Goal: Browse casually

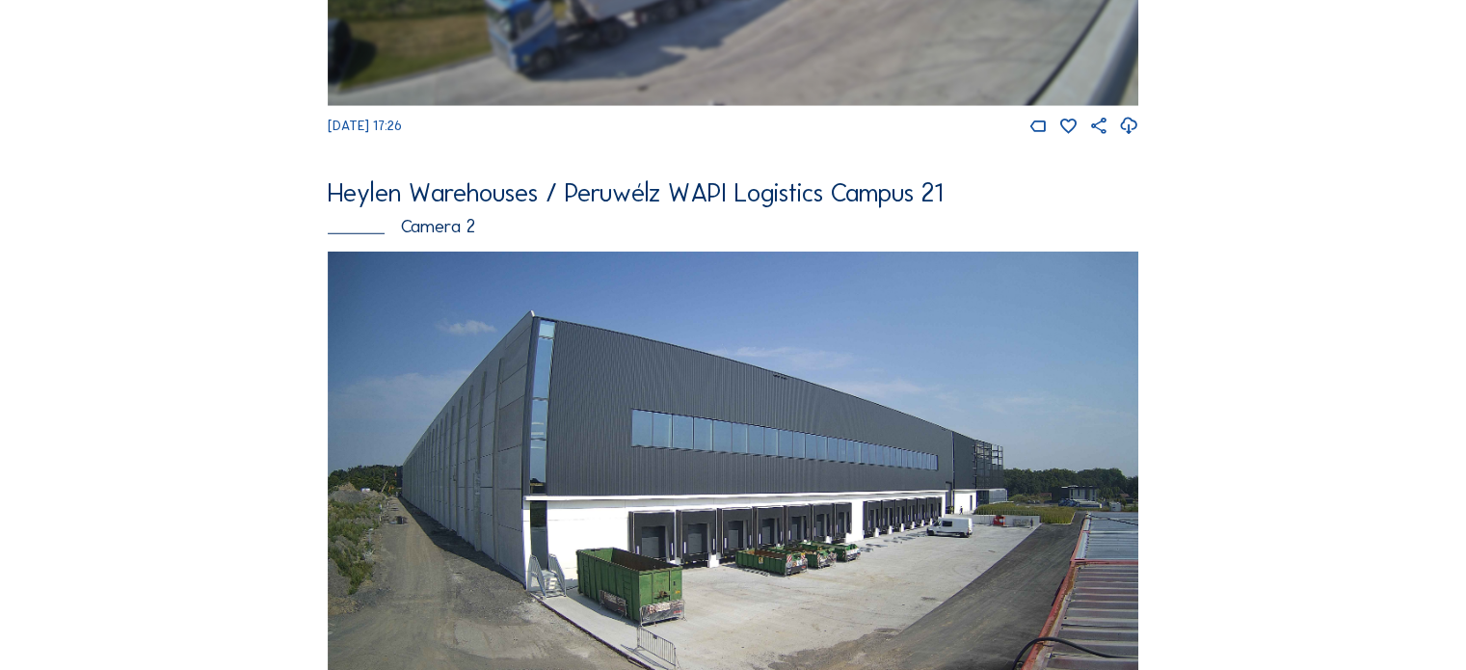
scroll to position [5373, 0]
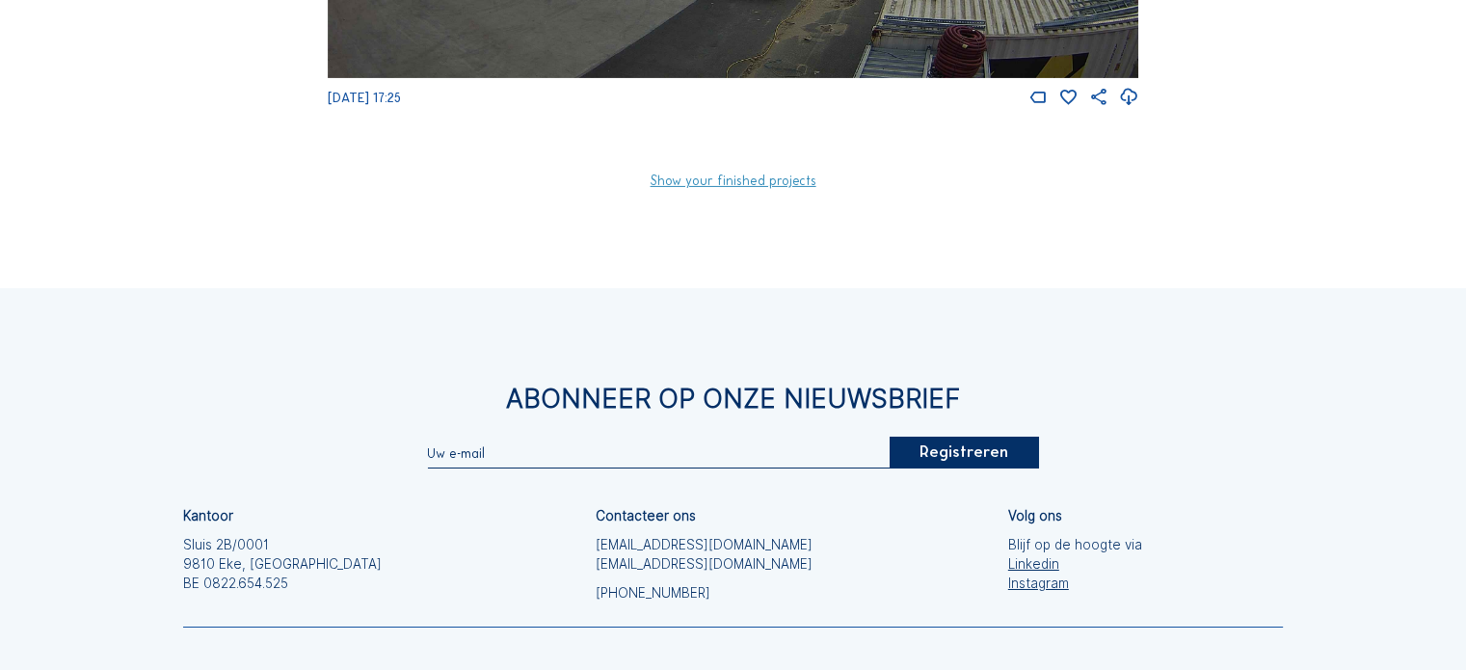
scroll to position [6606, 0]
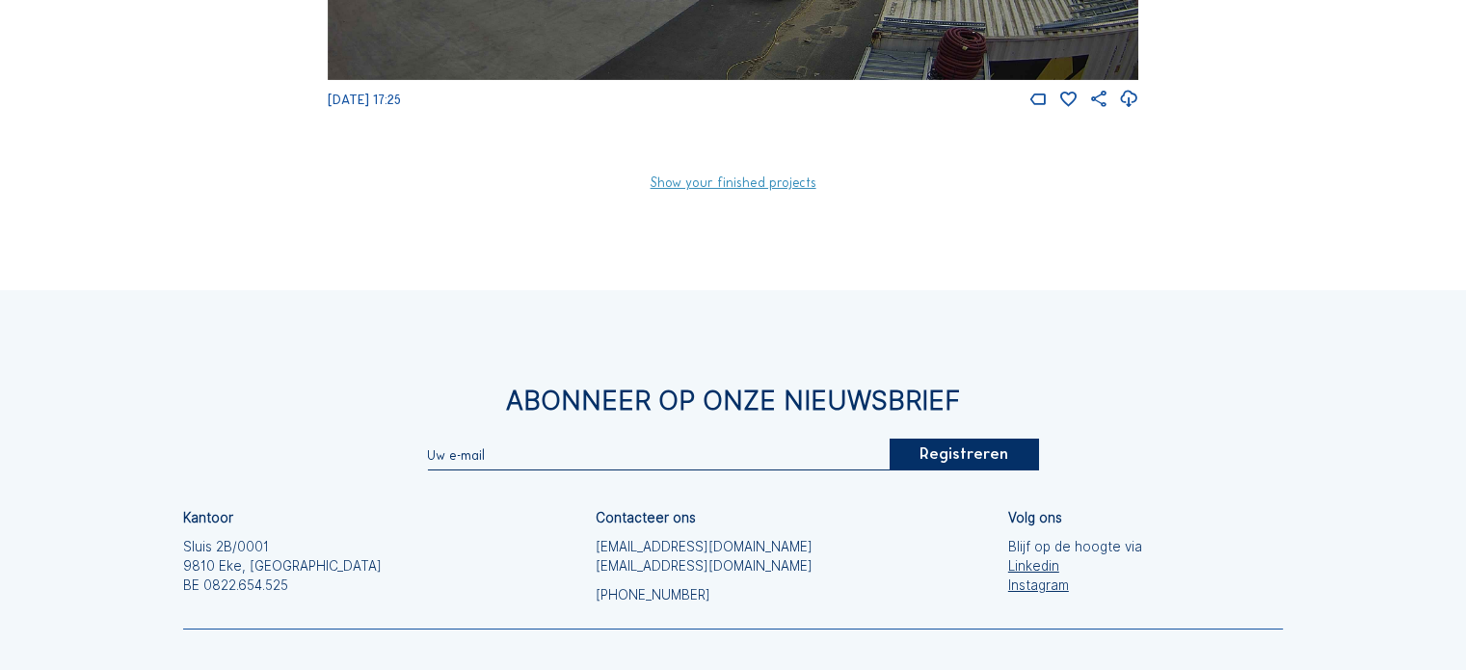
click at [710, 190] on link "Show your finished projects" at bounding box center [733, 182] width 166 height 13
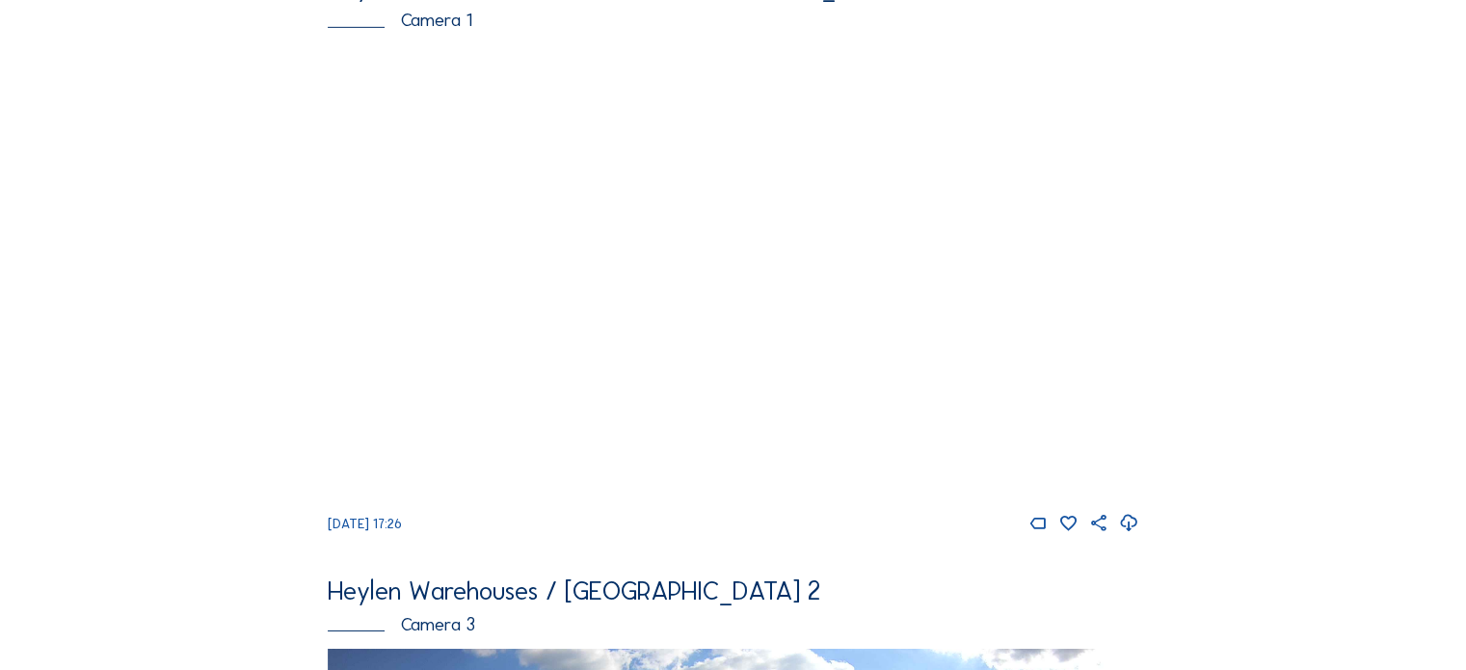
scroll to position [6183, 0]
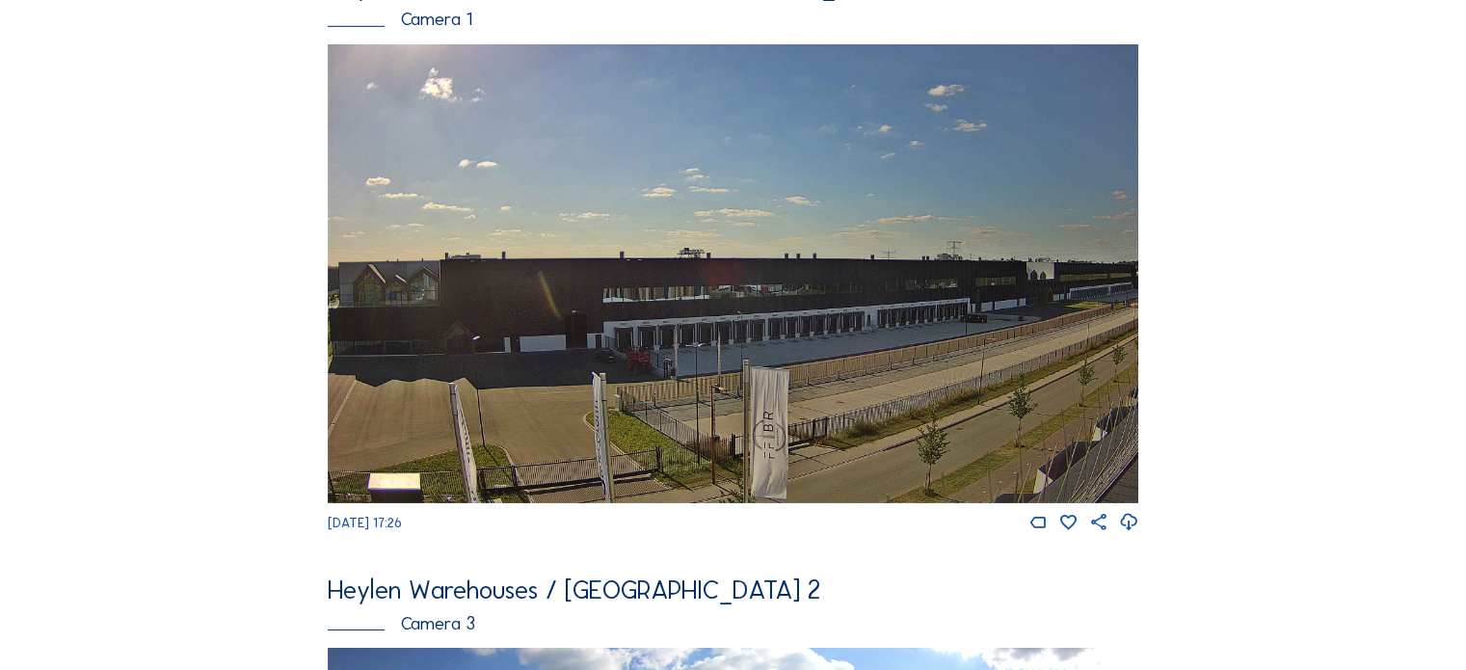
click at [683, 324] on img at bounding box center [733, 273] width 811 height 459
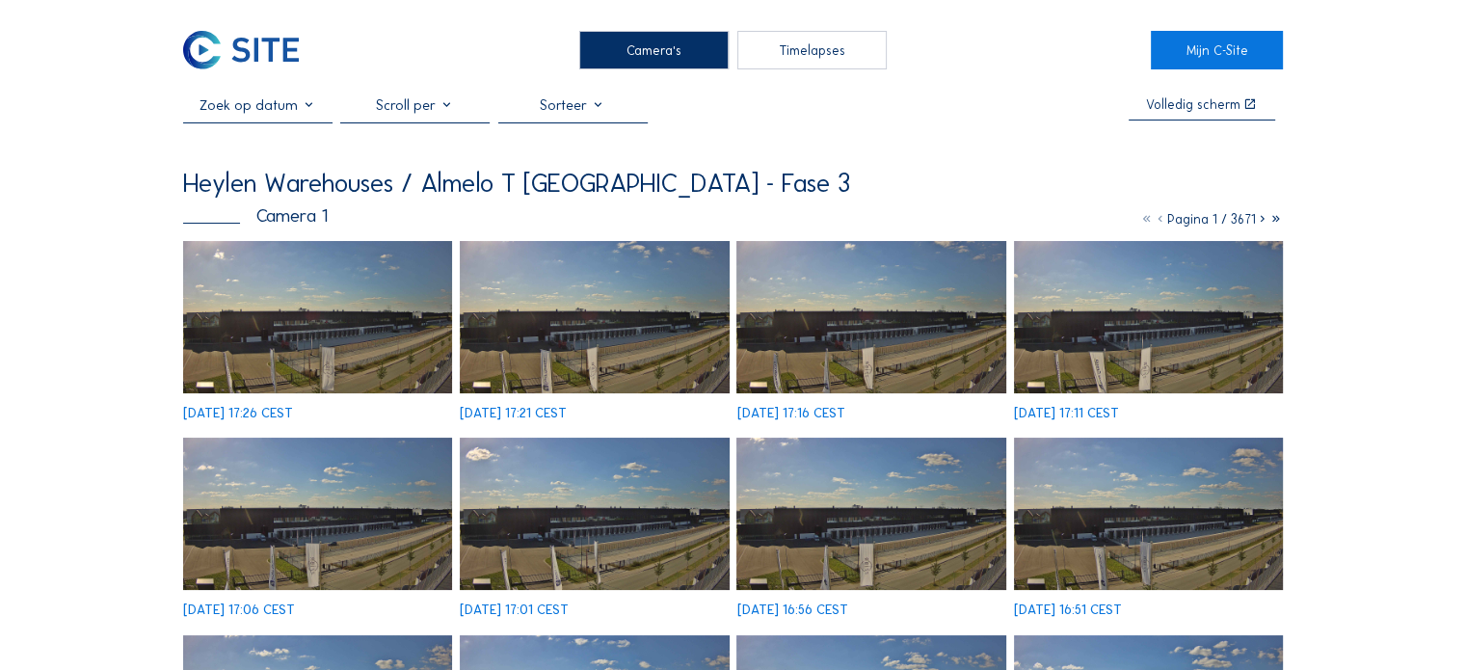
click at [266, 317] on img at bounding box center [317, 317] width 269 height 152
